Goal: Task Accomplishment & Management: Complete application form

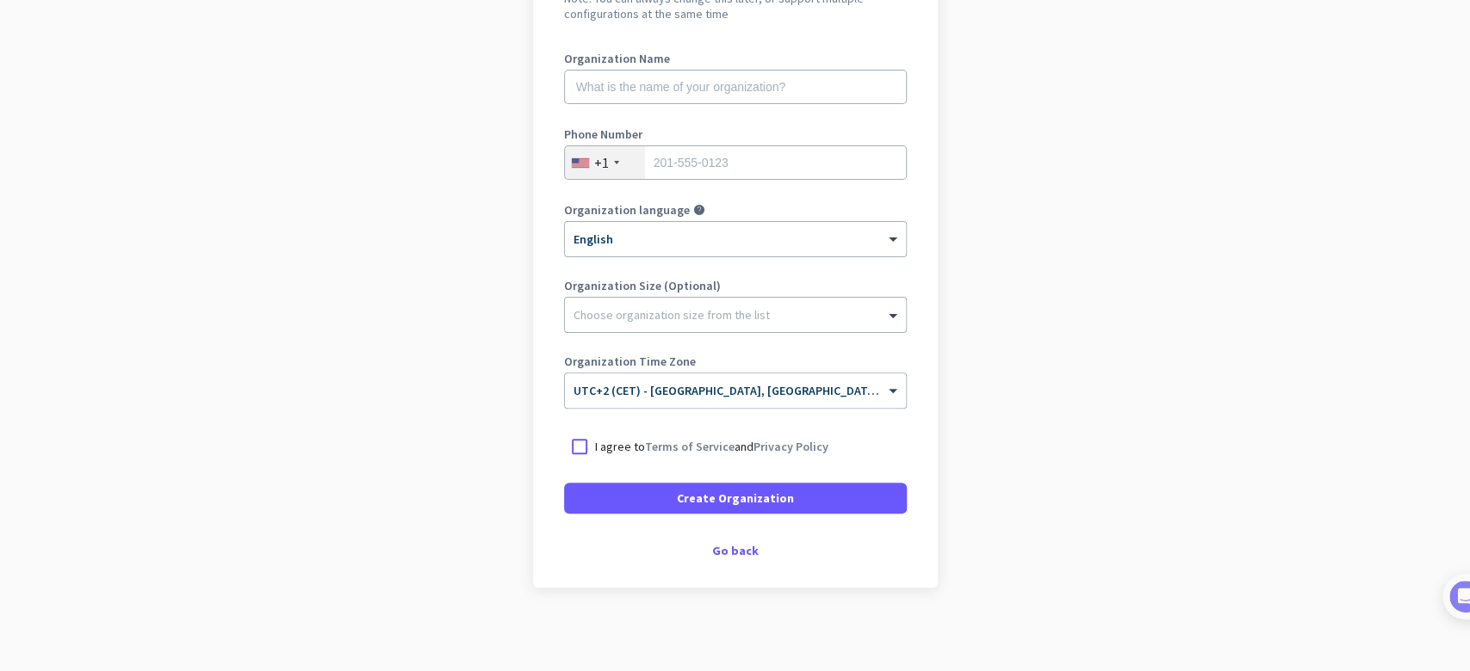
scroll to position [214, 0]
click at [721, 548] on div "Go back" at bounding box center [735, 548] width 343 height 12
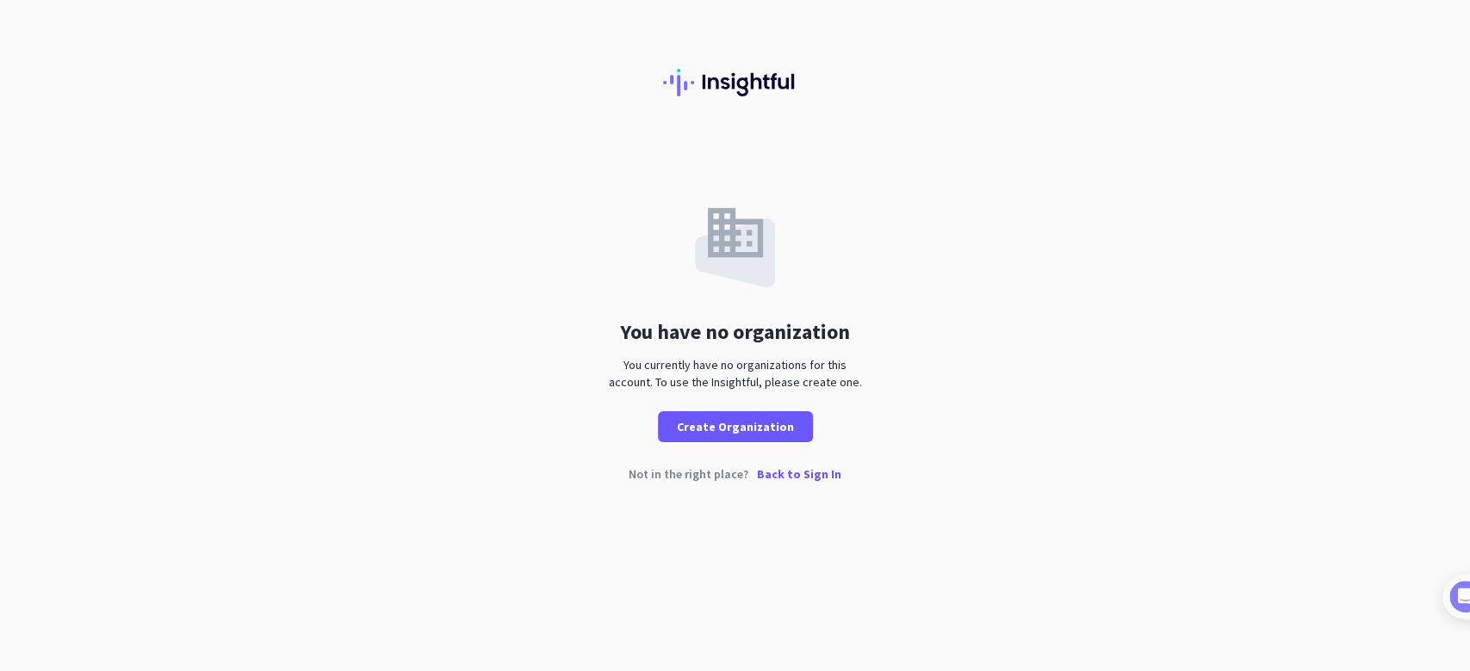
click at [789, 472] on p "Back to Sign In" at bounding box center [799, 474] width 84 height 12
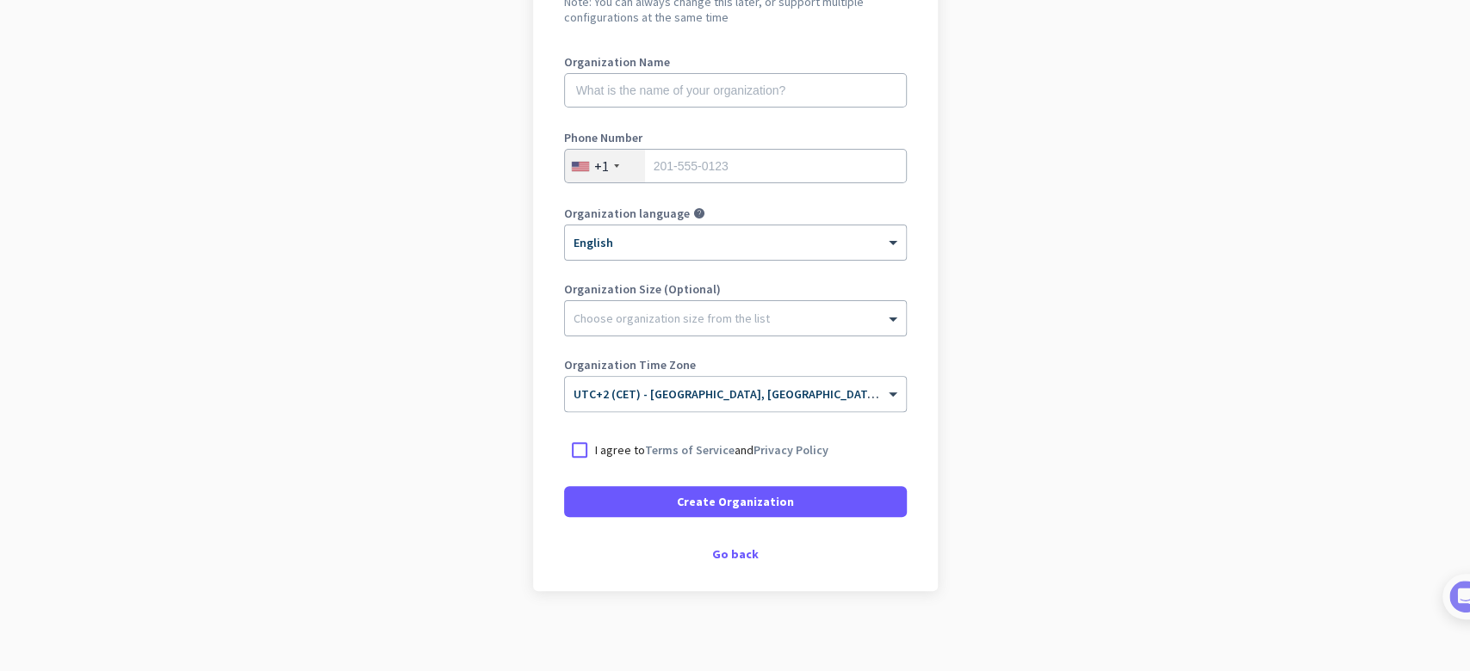
scroll to position [214, 0]
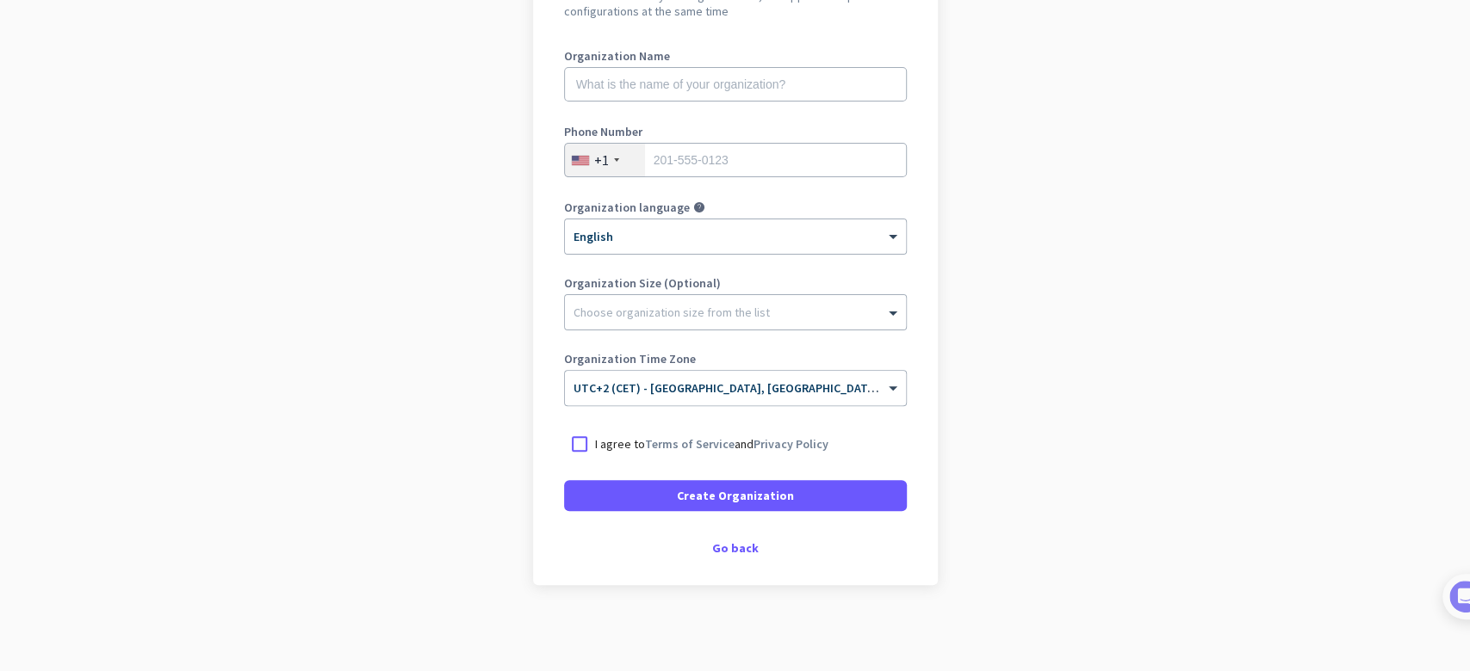
click at [624, 441] on p "I agree to Terms of Service and Privacy Policy" at bounding box center [711, 444] width 233 height 17
click at [0, 0] on input "I agree to Terms of Service and Privacy Policy" at bounding box center [0, 0] width 0 height 0
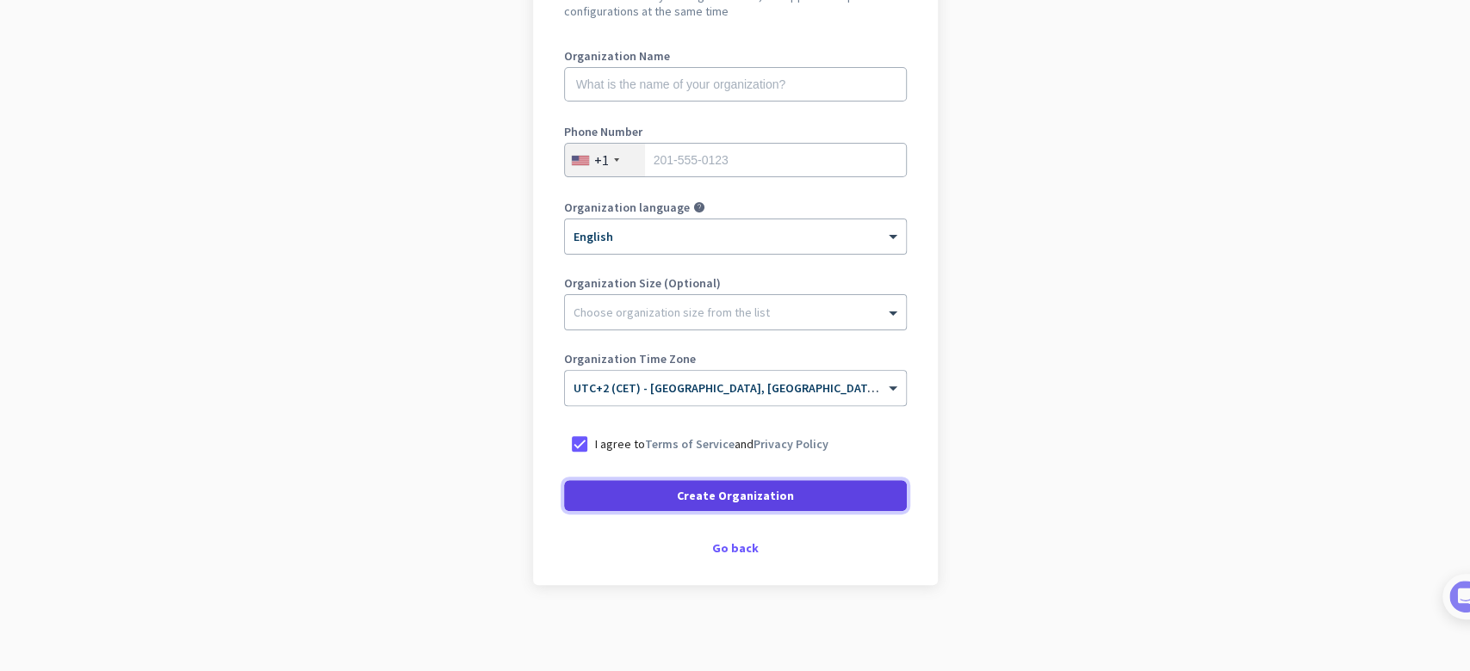
click at [613, 486] on span at bounding box center [735, 495] width 343 height 41
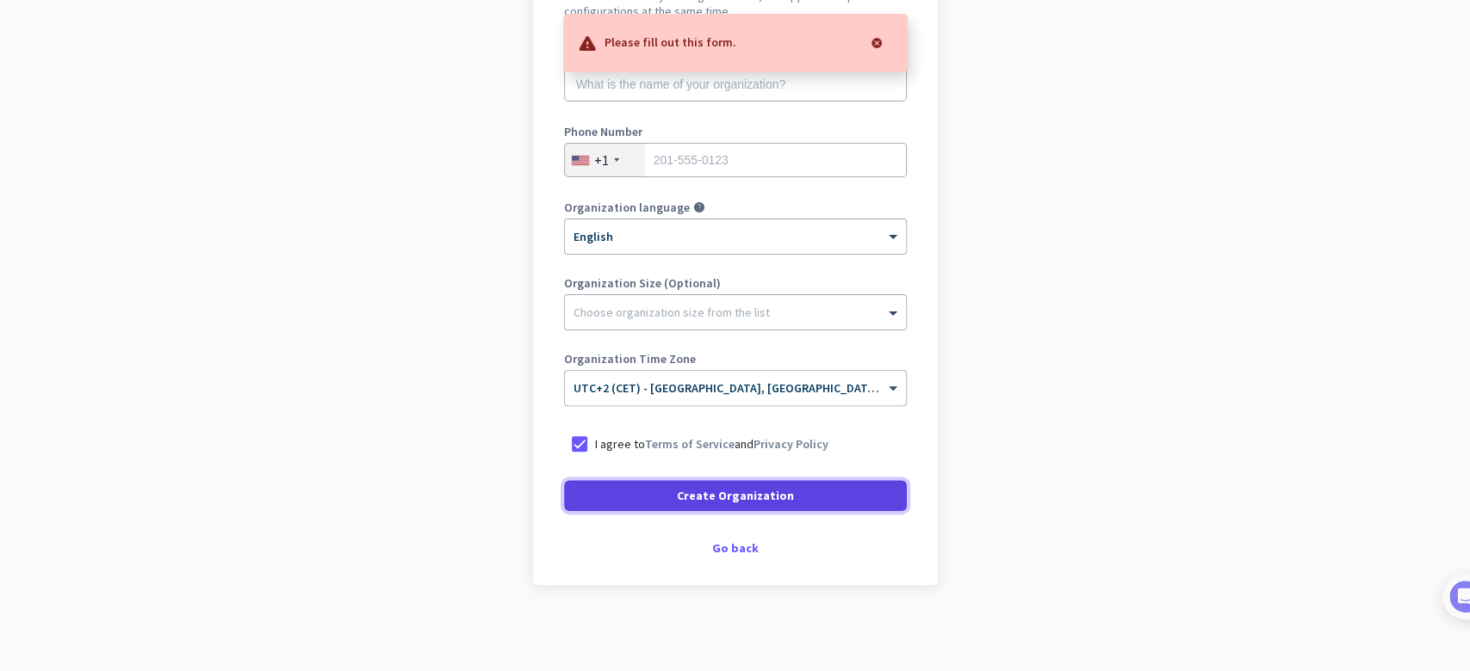
scroll to position [0, 0]
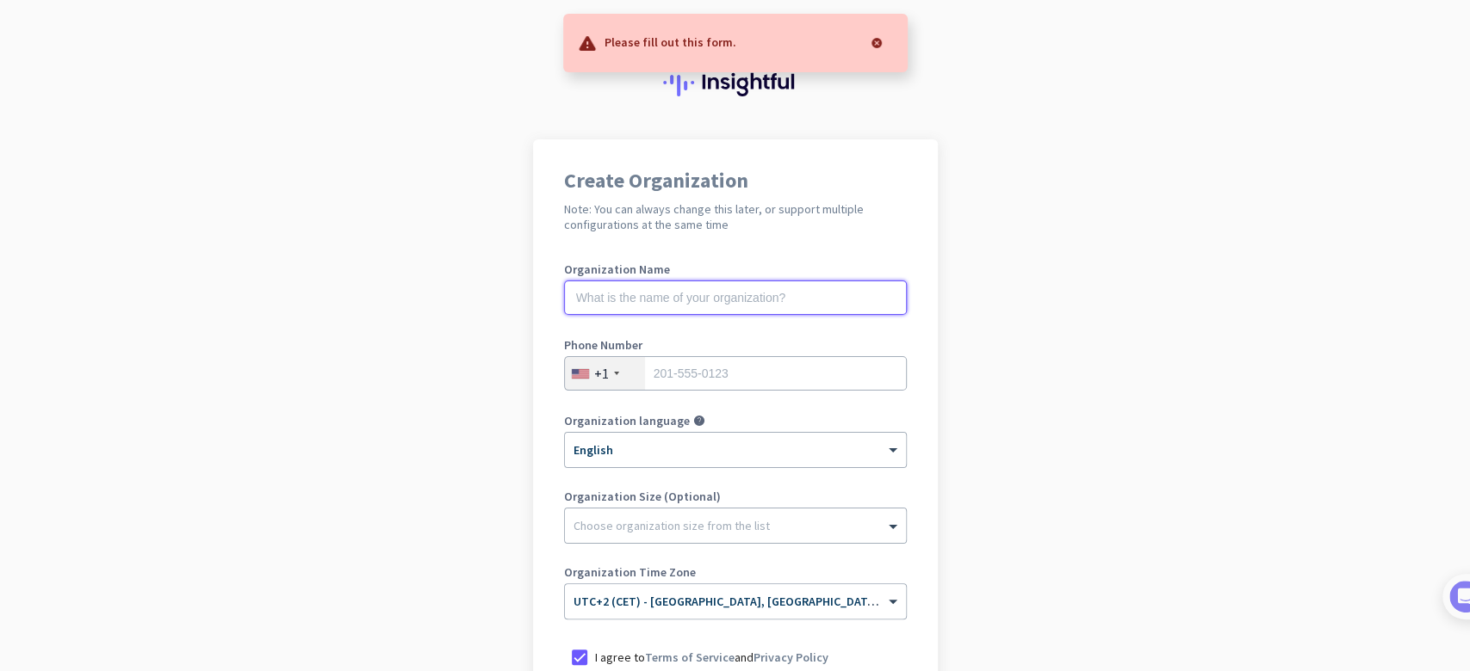
click at [715, 286] on input "text" at bounding box center [735, 298] width 343 height 34
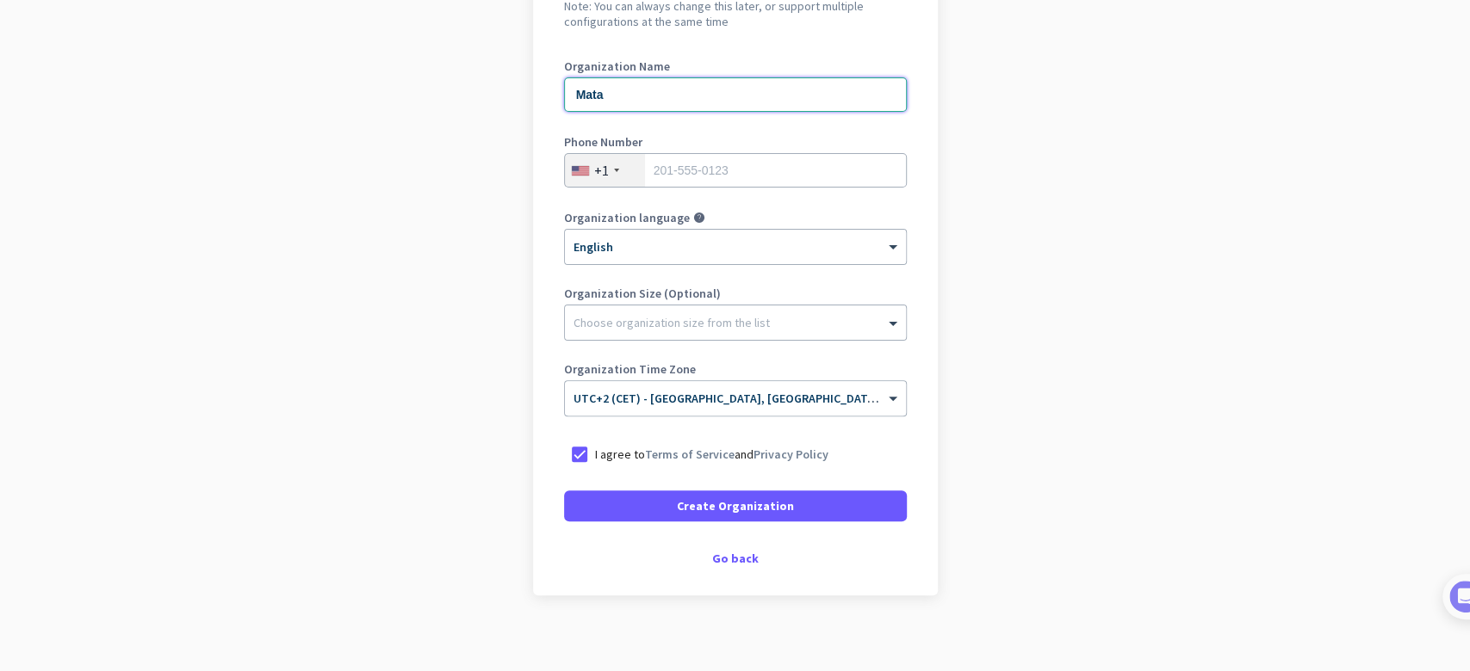
scroll to position [214, 0]
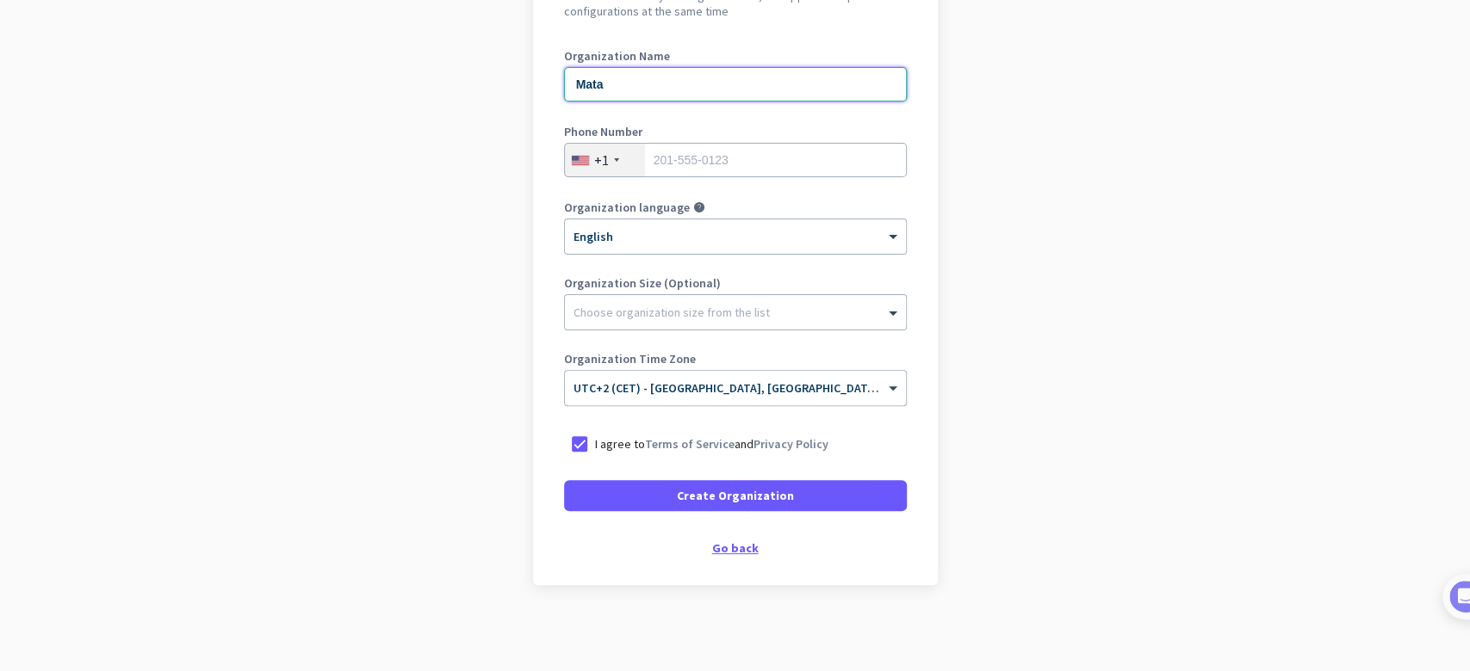
type input "Mata"
click at [719, 548] on div "Go back" at bounding box center [735, 548] width 343 height 12
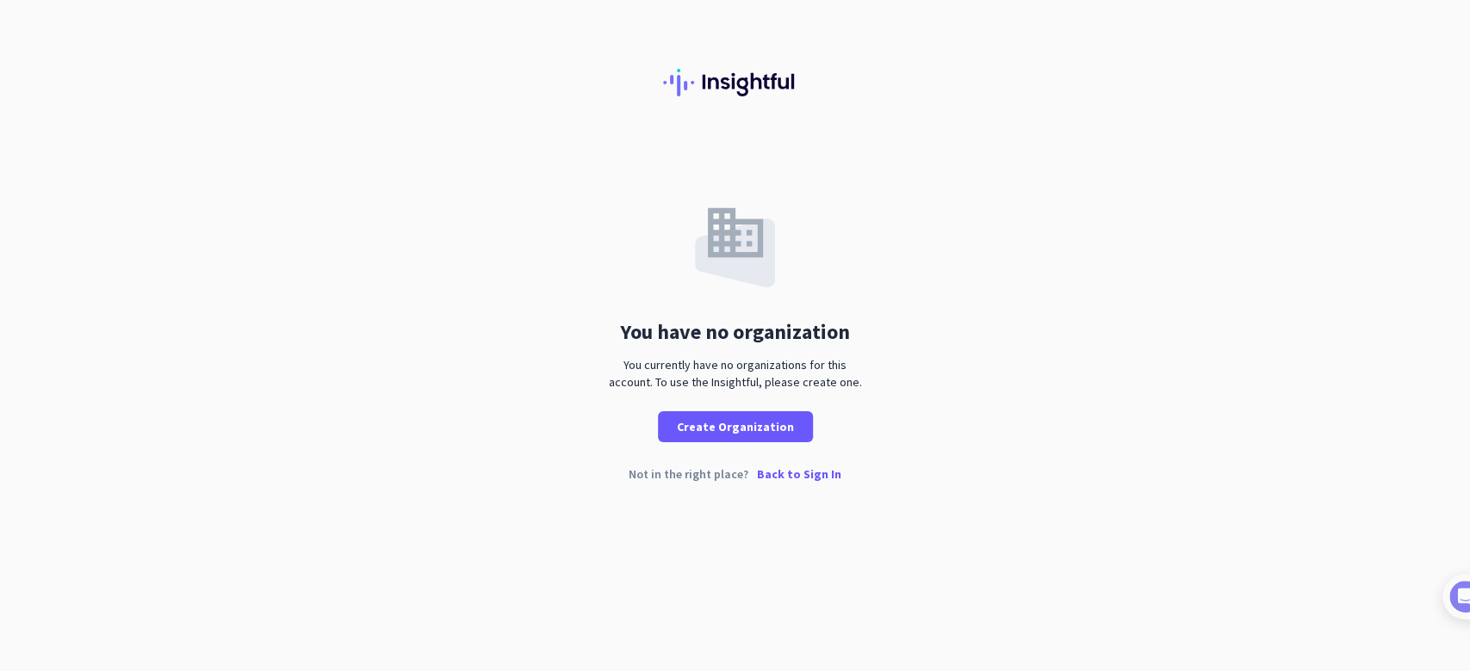
click at [777, 476] on p "Back to Sign In" at bounding box center [799, 474] width 84 height 12
